Goal: Transaction & Acquisition: Purchase product/service

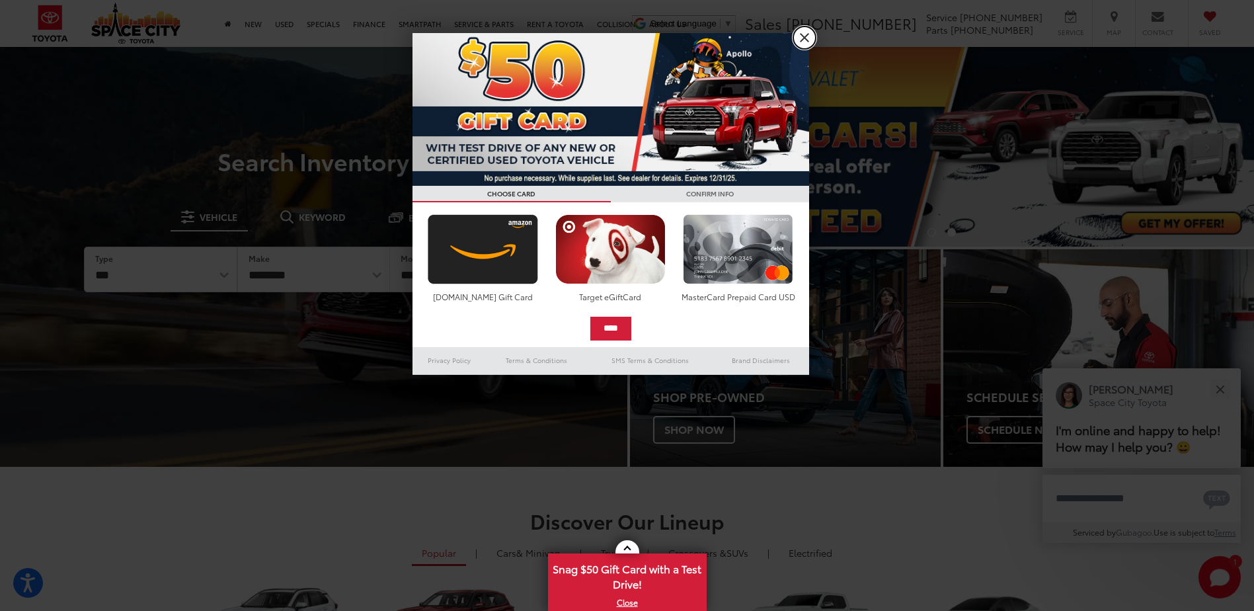
click at [806, 40] on link "X" at bounding box center [805, 37] width 22 height 22
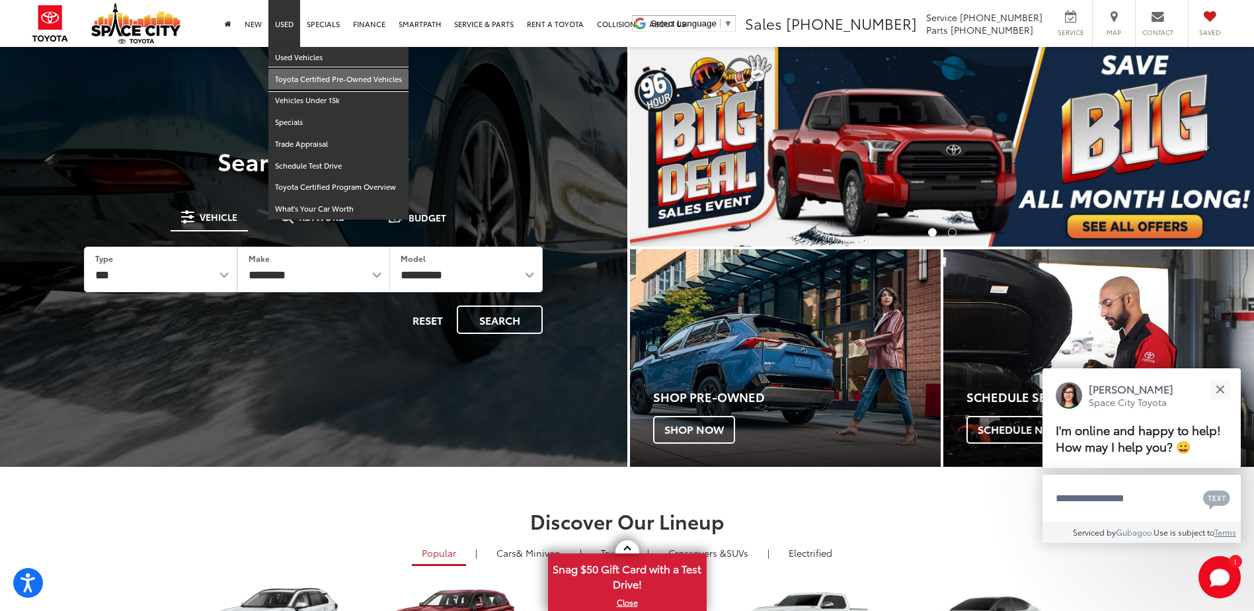
click at [296, 72] on link "Toyota Certified Pre-Owned Vehicles" at bounding box center [338, 80] width 140 height 22
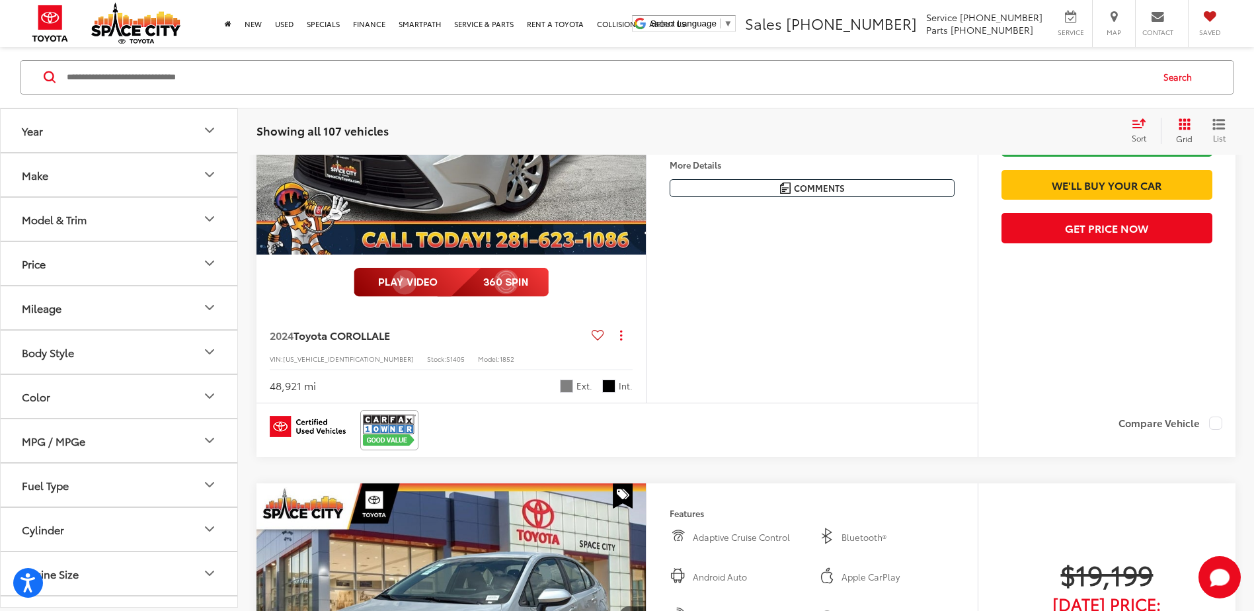
scroll to position [3637, 0]
